Goal: Check status: Check status

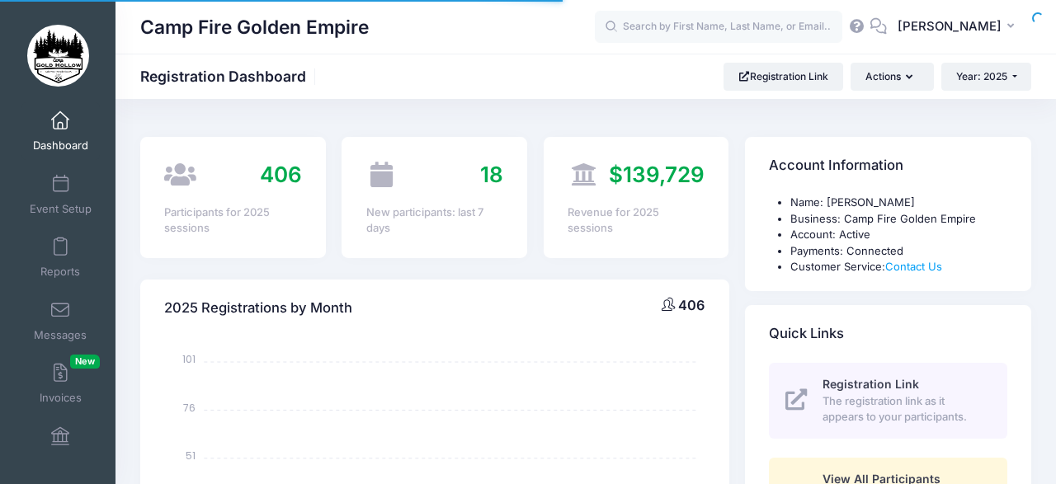
select select
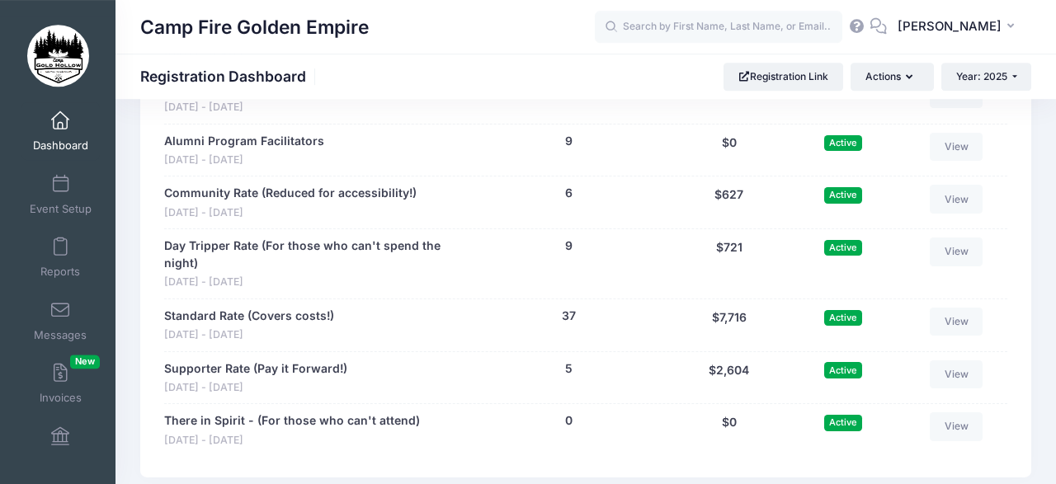
scroll to position [1825, 0]
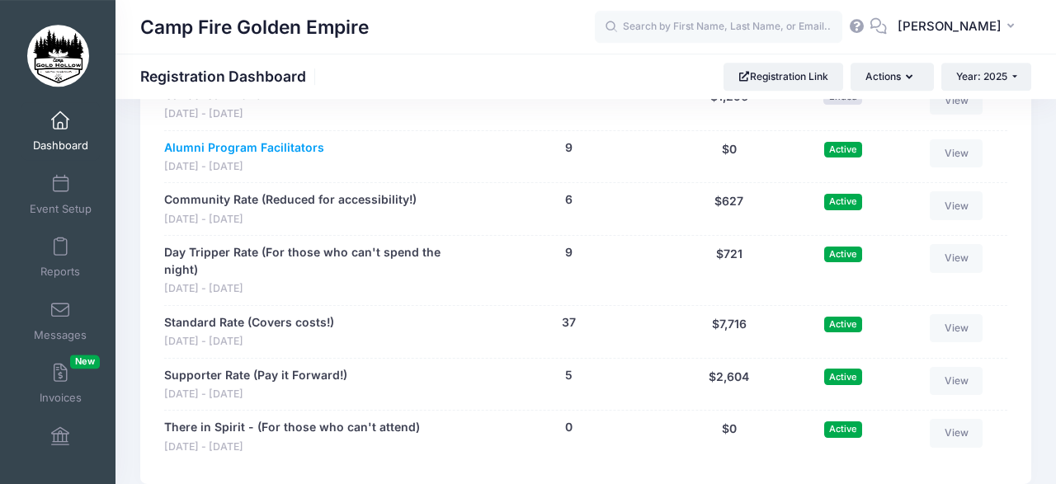
click at [282, 139] on link "Alumni Program Facilitators" at bounding box center [244, 147] width 160 height 17
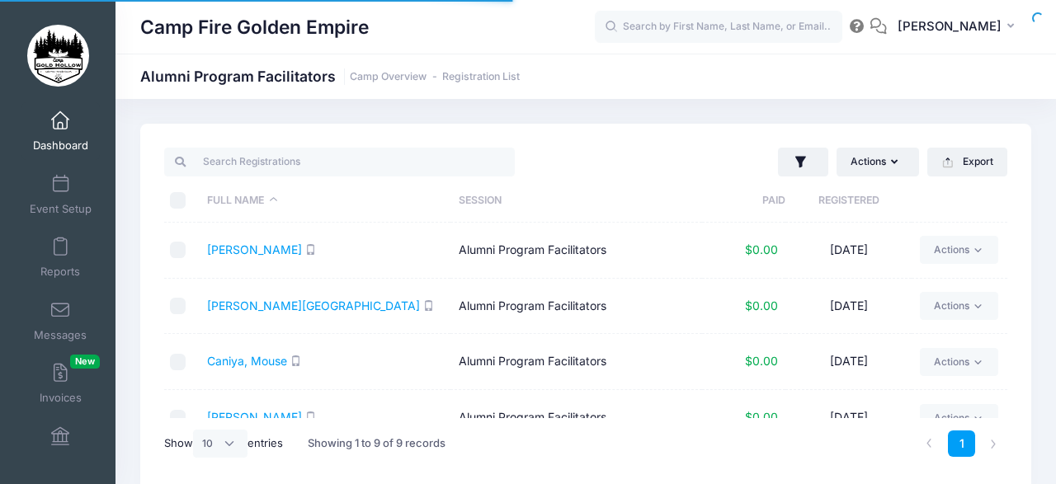
select select "10"
click at [228, 300] on link "[PERSON_NAME][GEOGRAPHIC_DATA]" at bounding box center [313, 306] width 213 height 14
click at [60, 127] on span at bounding box center [60, 121] width 0 height 18
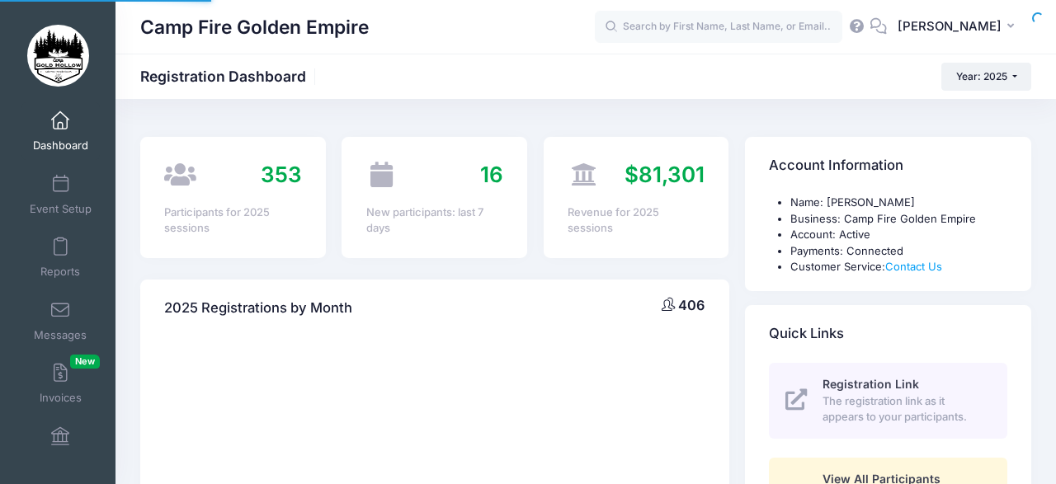
select select
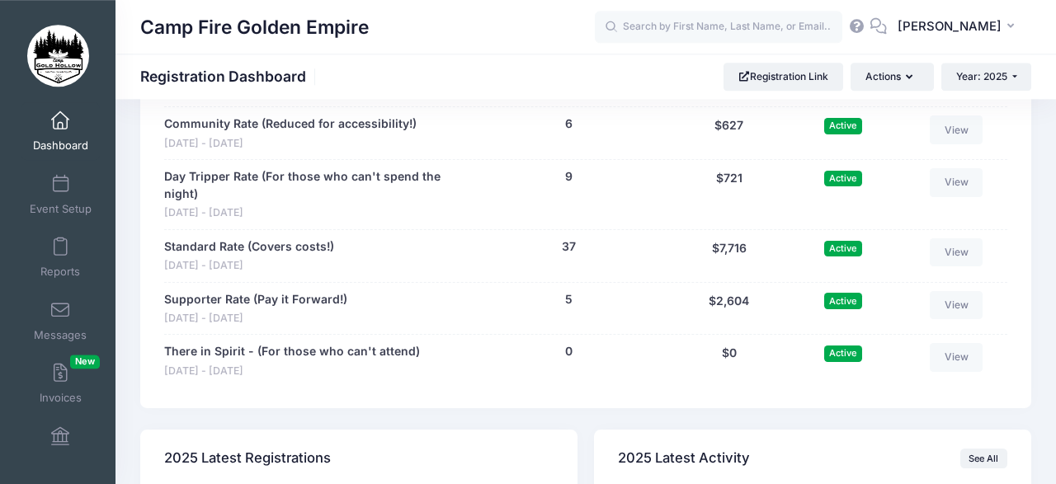
scroll to position [1904, 0]
